Goal: Task Accomplishment & Management: Manage account settings

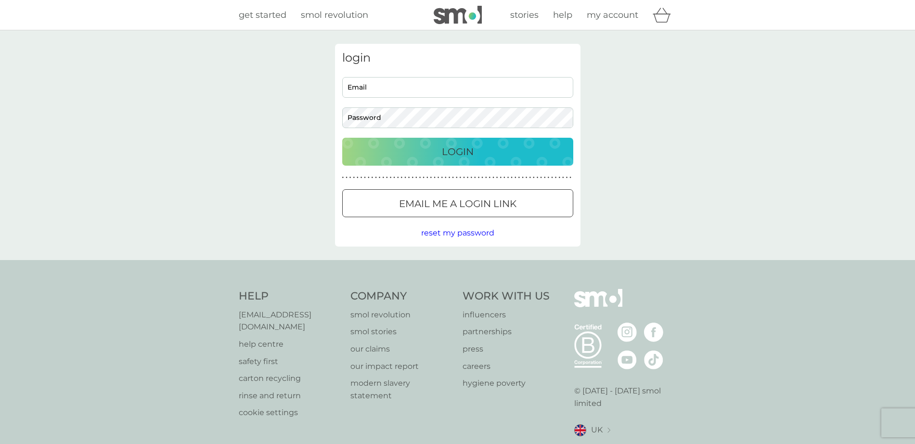
type input "[EMAIL_ADDRESS][DOMAIN_NAME]"
click at [451, 157] on p "Login" at bounding box center [458, 151] width 32 height 15
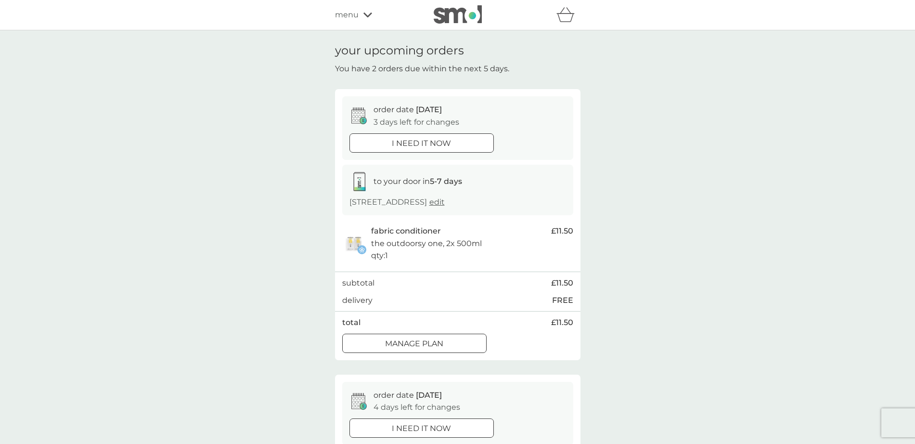
click at [419, 342] on div at bounding box center [414, 343] width 35 height 10
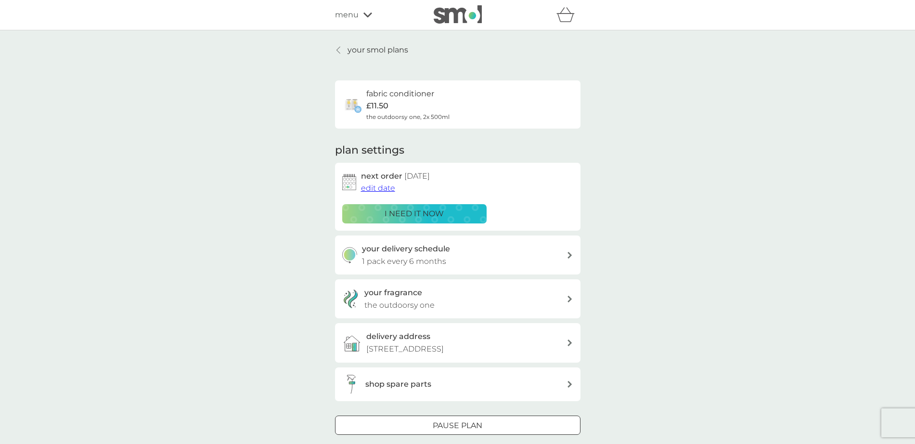
click at [536, 258] on div "your delivery schedule 1 pack every 6 months" at bounding box center [464, 255] width 205 height 25
select select "6"
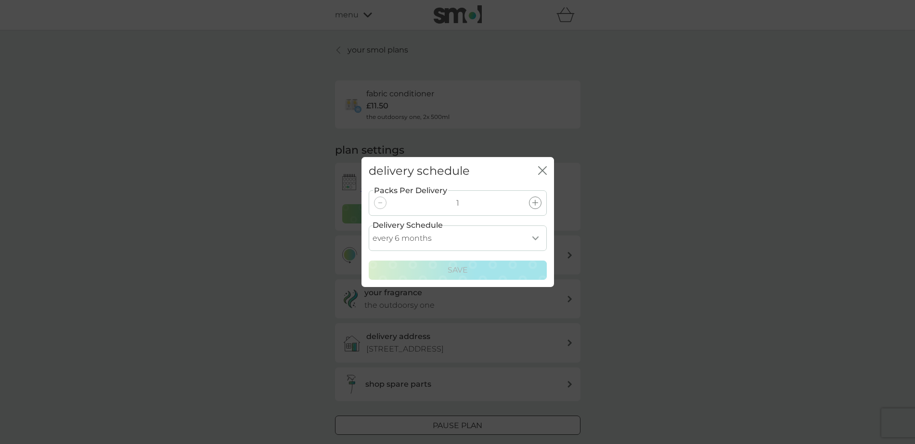
click at [542, 167] on icon "close" at bounding box center [542, 170] width 9 height 9
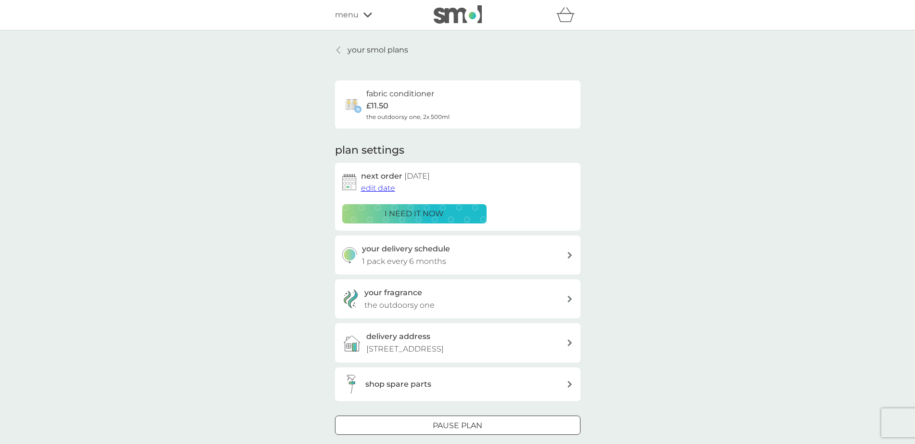
click at [445, 426] on div at bounding box center [446, 424] width 8 height 8
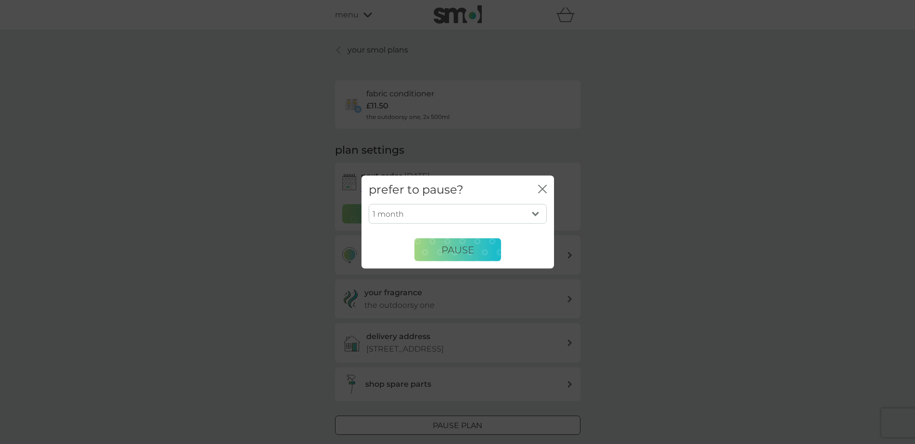
click at [534, 217] on select "1 month 2 months 3 months 4 months 5 months 6 months" at bounding box center [458, 214] width 178 height 20
select select "6"
click at [369, 204] on select "1 month 2 months 3 months 4 months 5 months 6 months" at bounding box center [458, 214] width 178 height 20
click at [532, 210] on select "1 month 2 months 3 months 4 months 5 months 6 months" at bounding box center [458, 214] width 178 height 20
click at [539, 186] on div "close" at bounding box center [542, 190] width 9 height 14
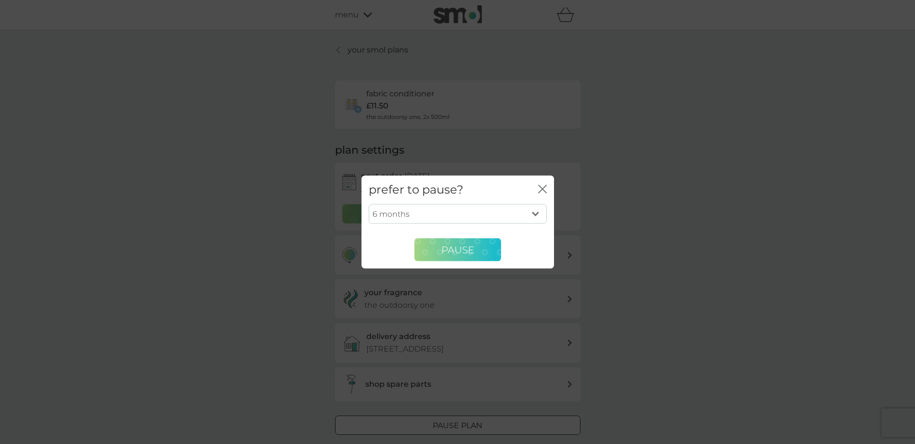
click at [463, 252] on span "Pause" at bounding box center [457, 250] width 33 height 12
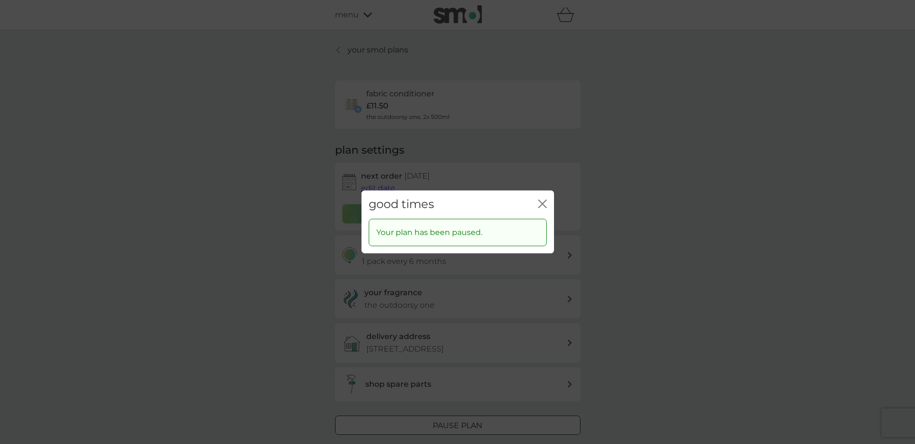
click at [546, 203] on icon "close" at bounding box center [542, 203] width 9 height 9
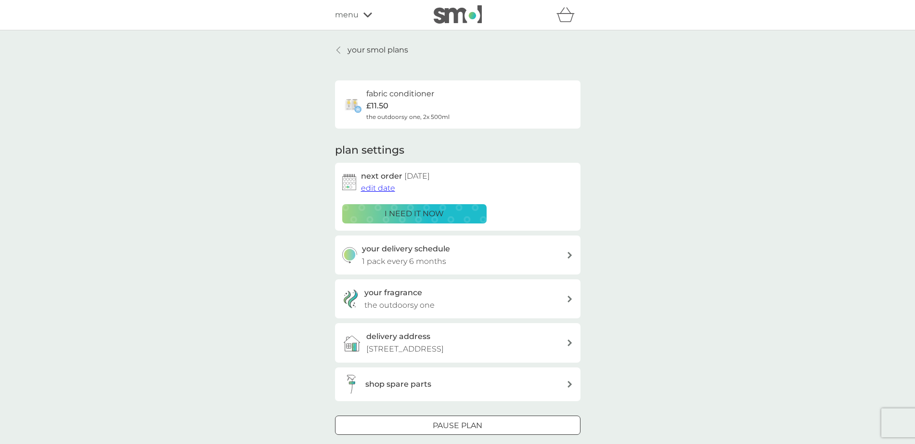
scroll to position [247, 0]
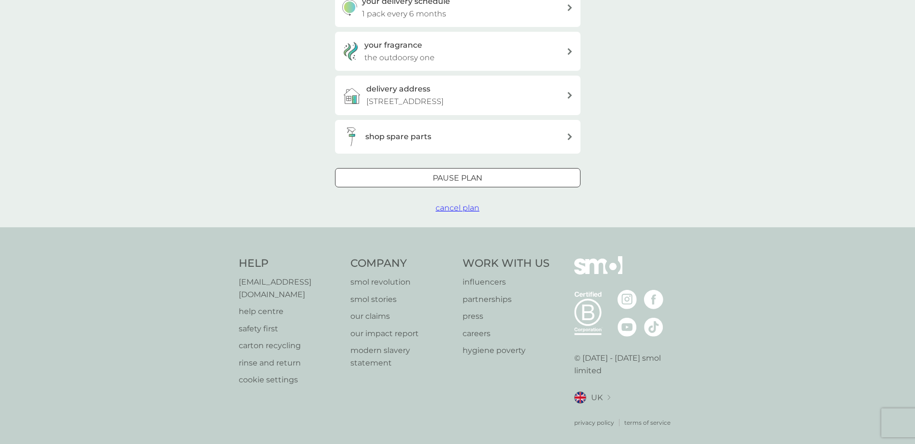
click at [451, 211] on span "cancel plan" at bounding box center [458, 207] width 44 height 9
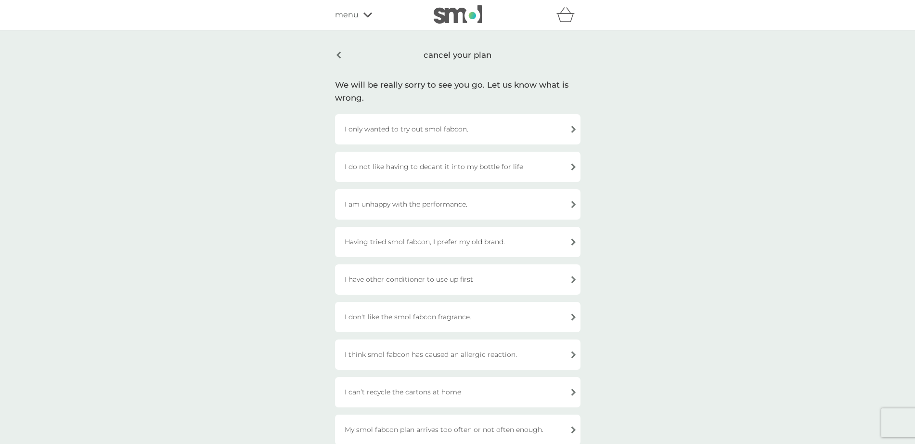
scroll to position [306, 0]
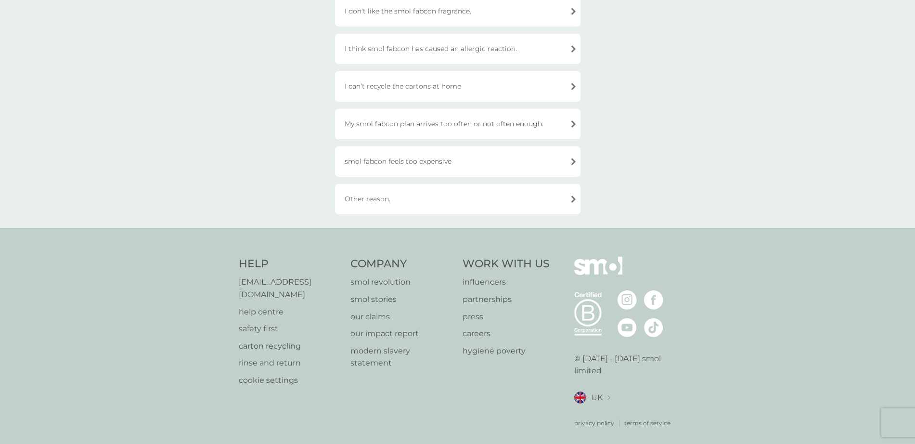
click at [519, 188] on div "Other reason." at bounding box center [457, 199] width 245 height 30
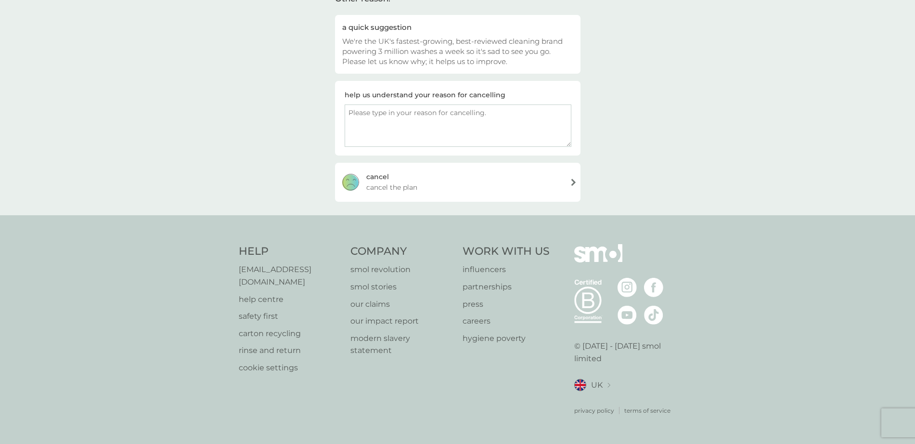
scroll to position [76, 0]
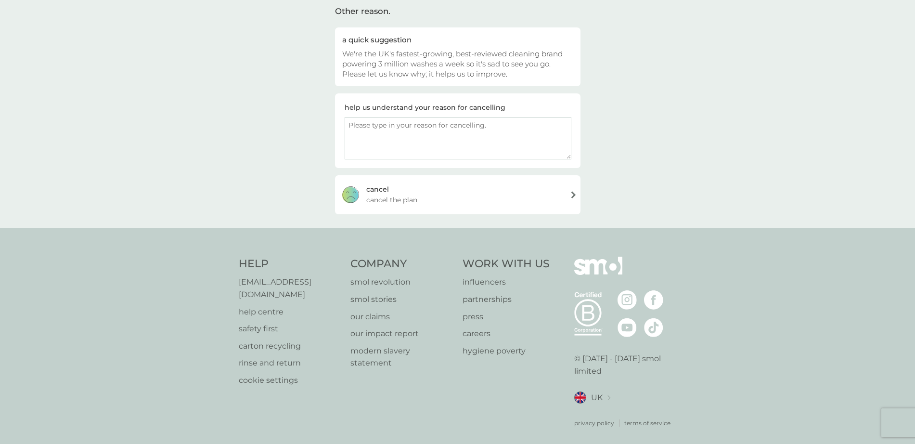
click at [422, 195] on div "cancel cancel the plan" at bounding box center [457, 194] width 245 height 39
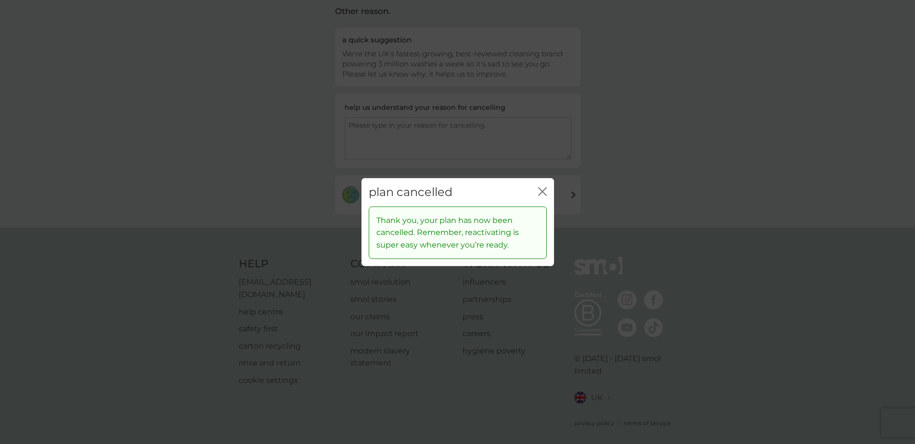
click at [535, 185] on div "plan cancelled close" at bounding box center [457, 192] width 193 height 28
click at [541, 187] on icon "close" at bounding box center [542, 191] width 9 height 9
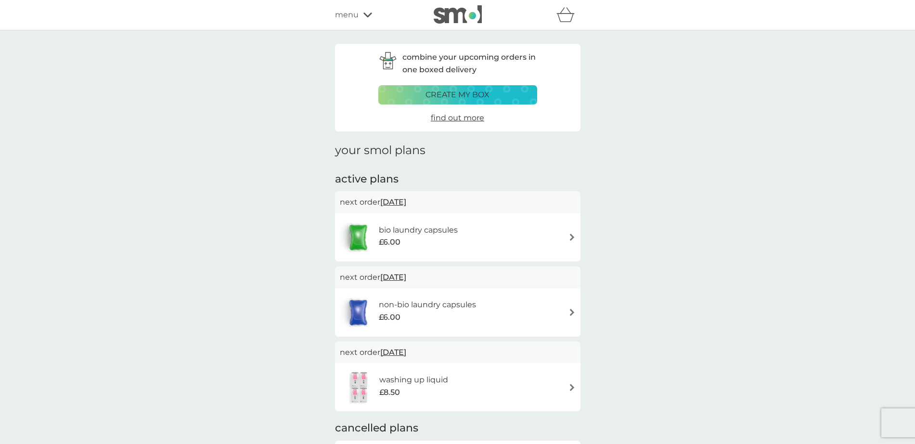
click at [402, 361] on div "next order 24 Oct 2025" at bounding box center [457, 352] width 245 height 22
click at [401, 357] on span "24 Oct 2025" at bounding box center [393, 352] width 26 height 19
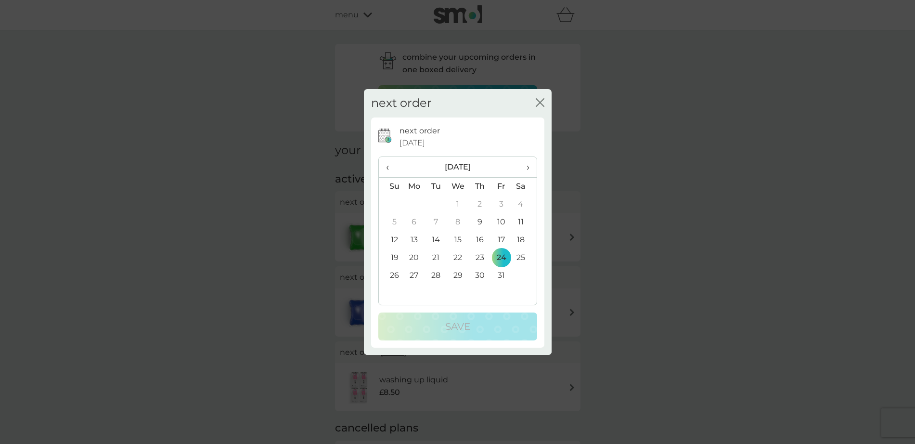
click at [532, 104] on div "next order close" at bounding box center [458, 103] width 188 height 28
click at [543, 102] on icon "close" at bounding box center [540, 102] width 9 height 9
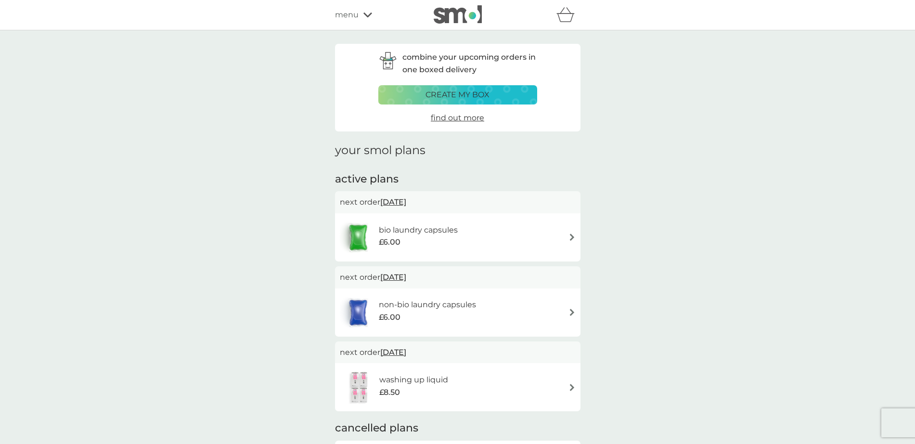
click at [570, 387] on img at bounding box center [571, 387] width 7 height 7
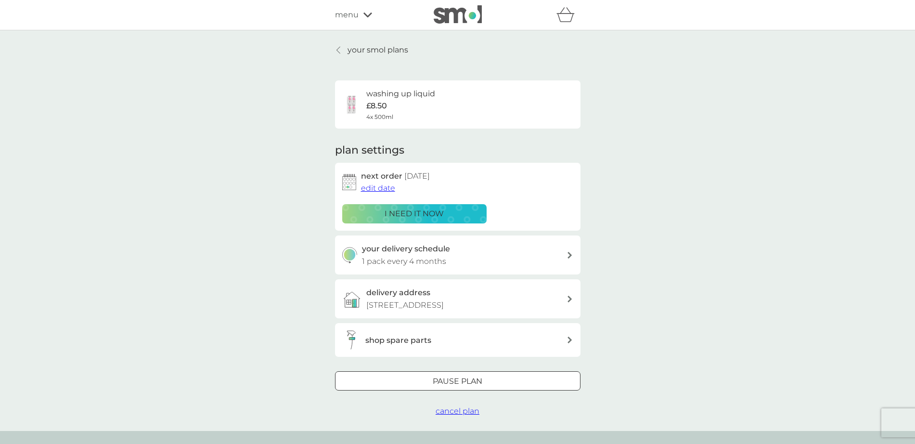
click at [452, 413] on span "cancel plan" at bounding box center [458, 410] width 44 height 9
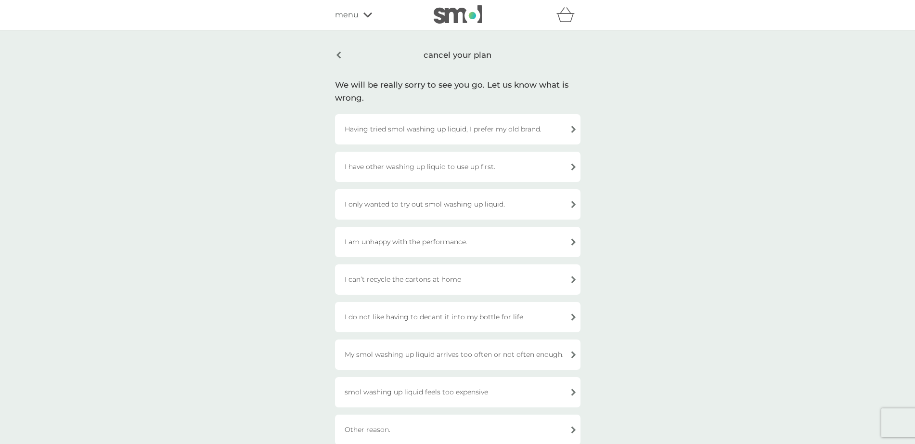
click at [339, 57] on div "cancel your plan" at bounding box center [457, 55] width 245 height 23
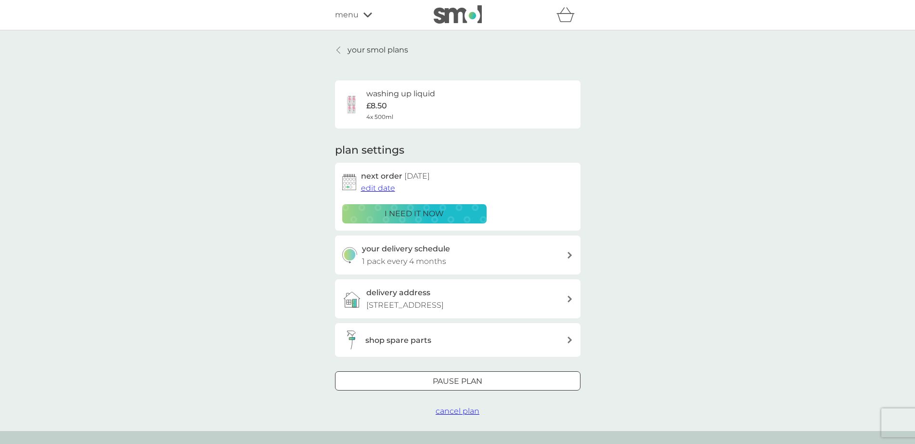
click at [380, 94] on h6 "washing up liquid" at bounding box center [400, 94] width 69 height 13
click at [460, 412] on span "cancel plan" at bounding box center [458, 410] width 44 height 9
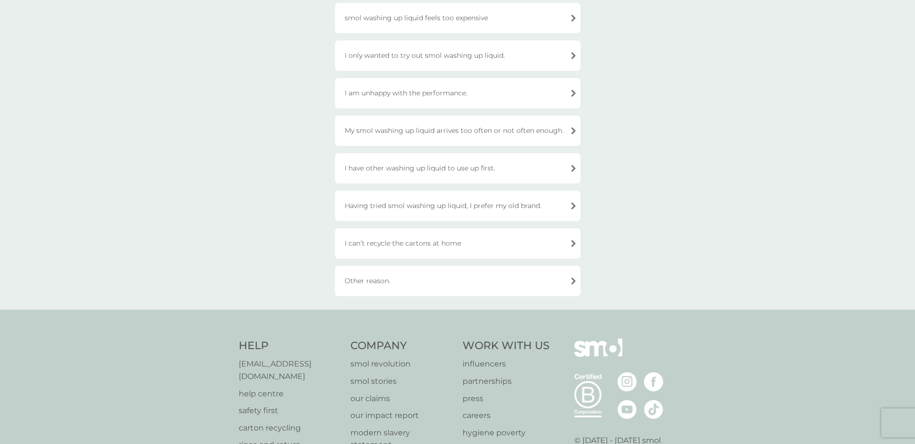
scroll to position [231, 0]
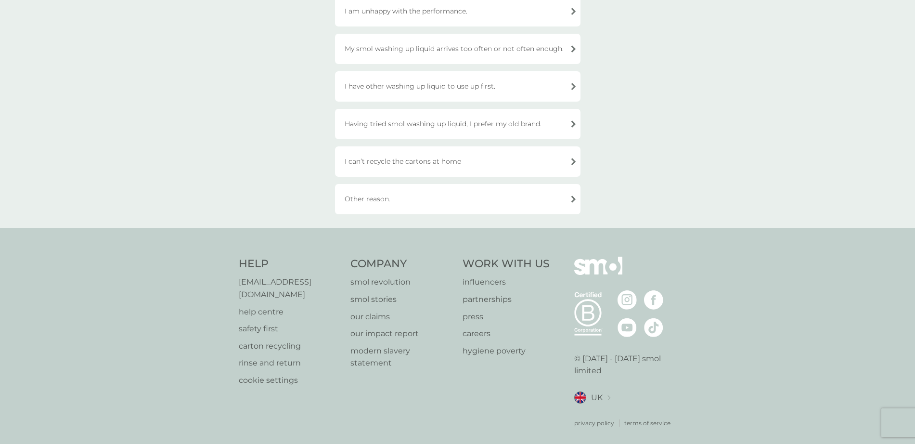
click at [411, 194] on div "Other reason." at bounding box center [457, 199] width 245 height 30
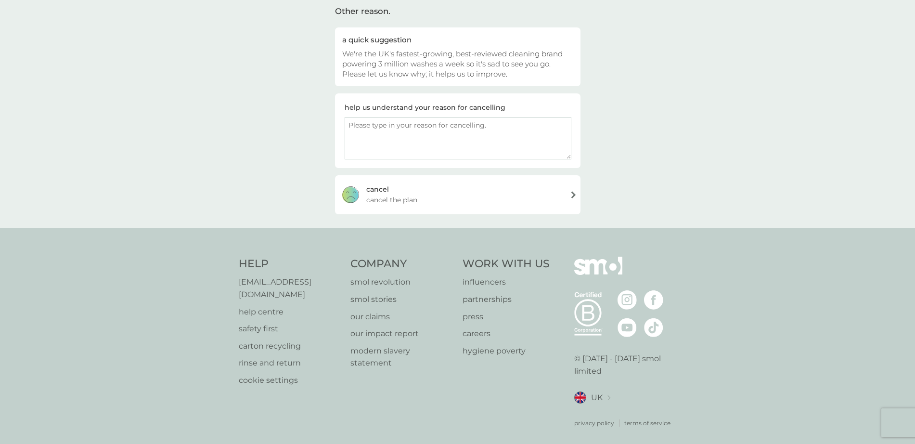
click at [575, 194] on div "cancel cancel the plan" at bounding box center [457, 194] width 245 height 39
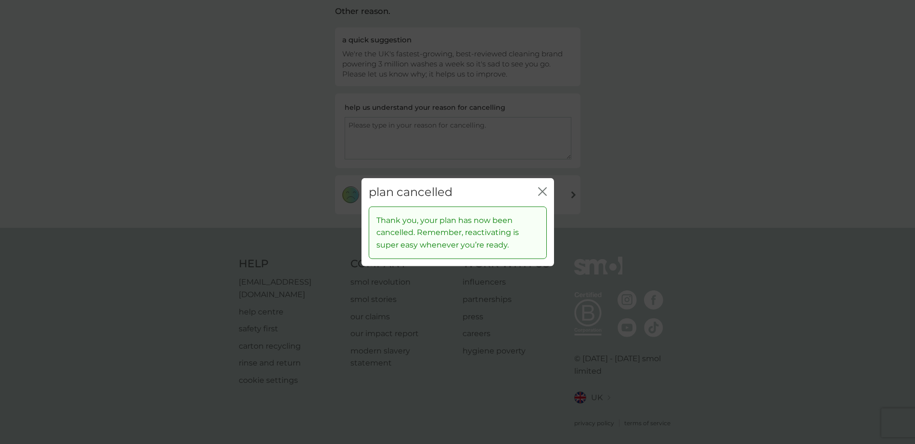
click at [541, 194] on icon "close" at bounding box center [542, 191] width 9 height 9
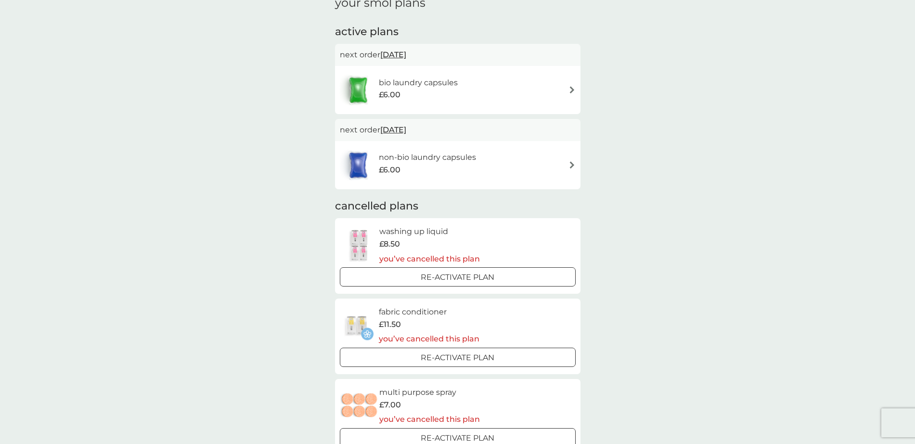
scroll to position [123, 0]
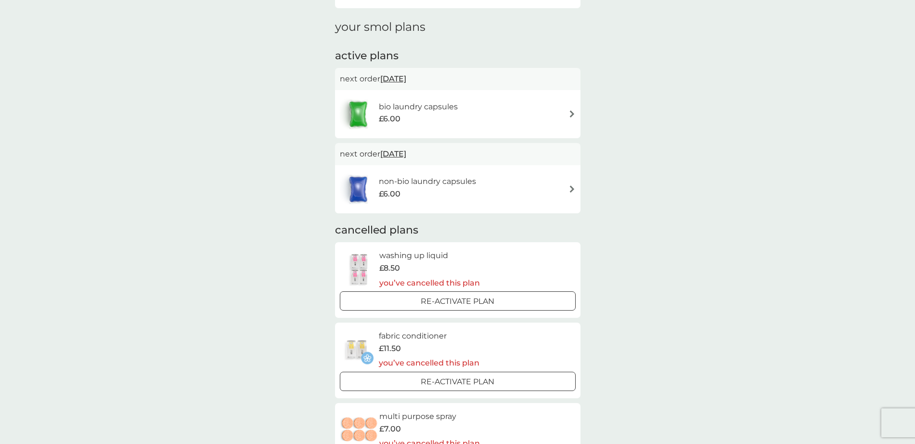
click at [570, 188] on img at bounding box center [571, 188] width 7 height 7
